Goal: Navigation & Orientation: Find specific page/section

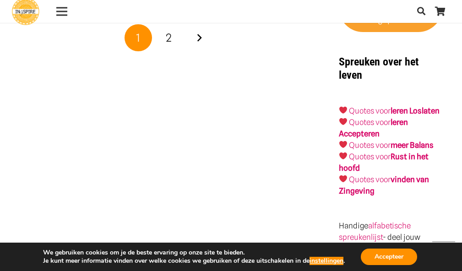
scroll to position [1510, 0]
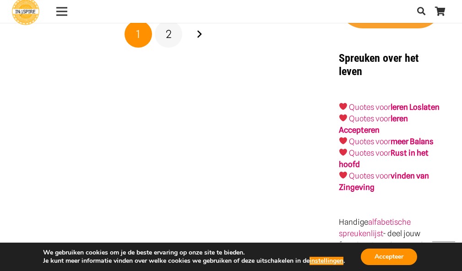
click at [171, 38] on span "2" at bounding box center [169, 33] width 6 height 13
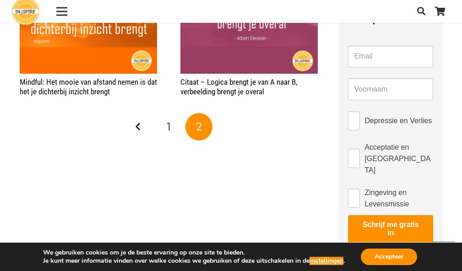
scroll to position [549, 0]
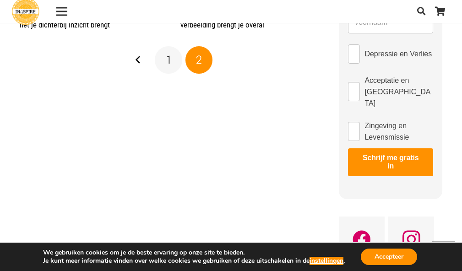
click at [172, 59] on link "1" at bounding box center [168, 59] width 27 height 27
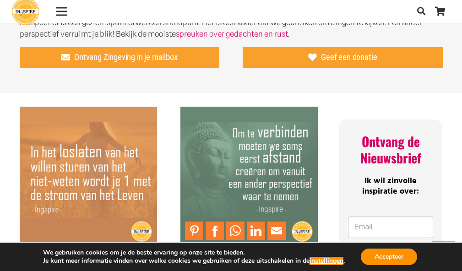
scroll to position [320, 0]
